Goal: Transaction & Acquisition: Purchase product/service

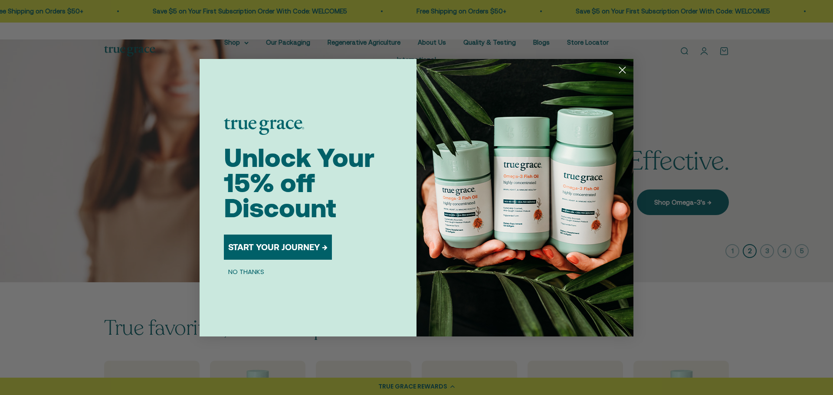
click at [244, 267] on button "NO THANKS" at bounding box center [246, 272] width 45 height 10
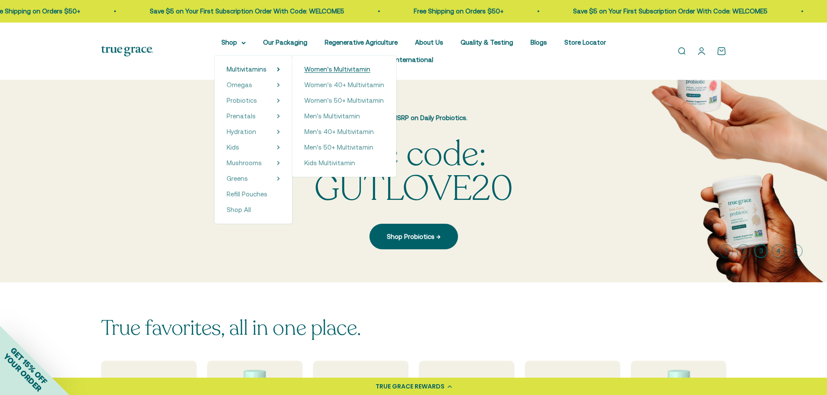
click at [313, 70] on span "Women's Multivitamin" at bounding box center [337, 69] width 66 height 7
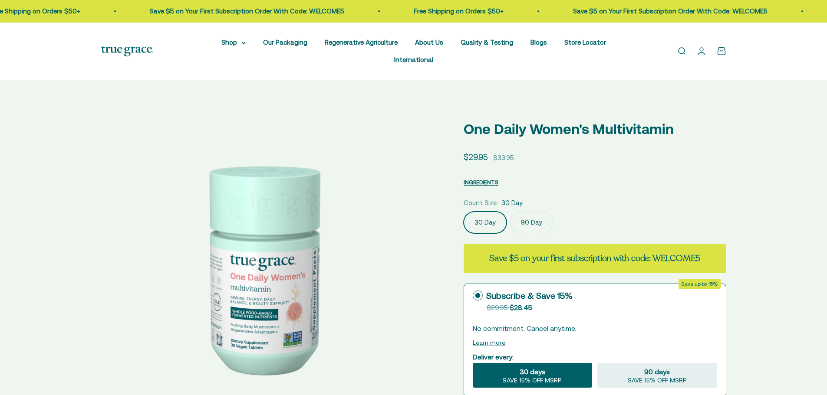
select select "3"
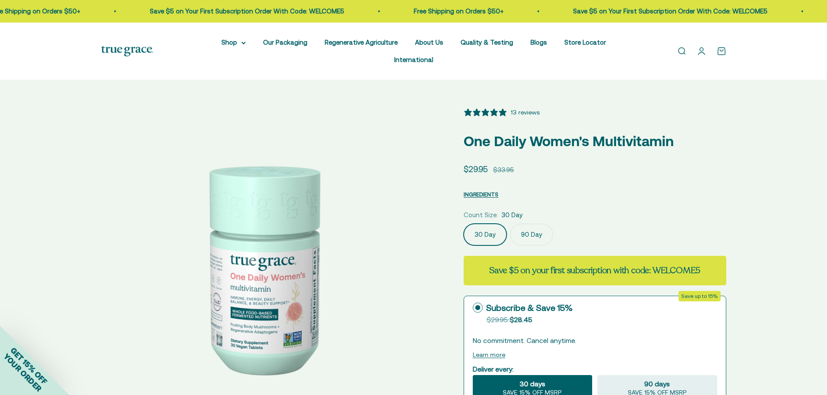
scroll to position [87, 0]
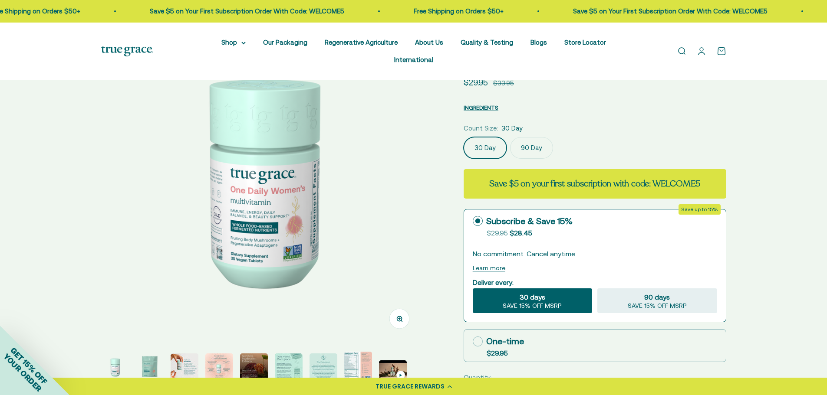
click at [348, 358] on img "Go to item 8" at bounding box center [358, 367] width 28 height 30
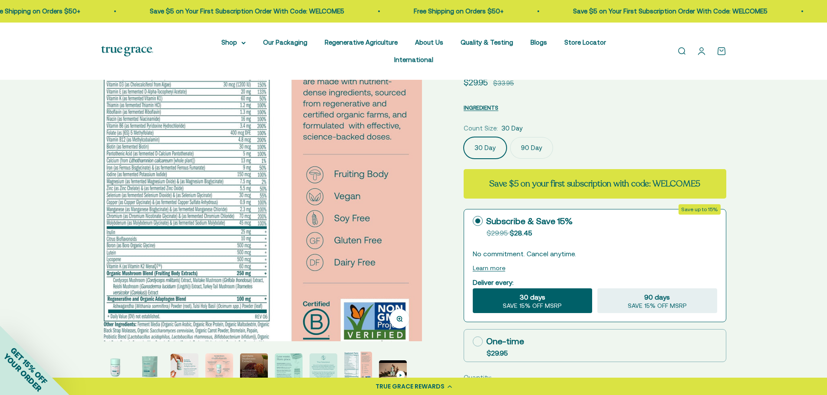
scroll to position [0, 2319]
